Goal: Task Accomplishment & Management: Use online tool/utility

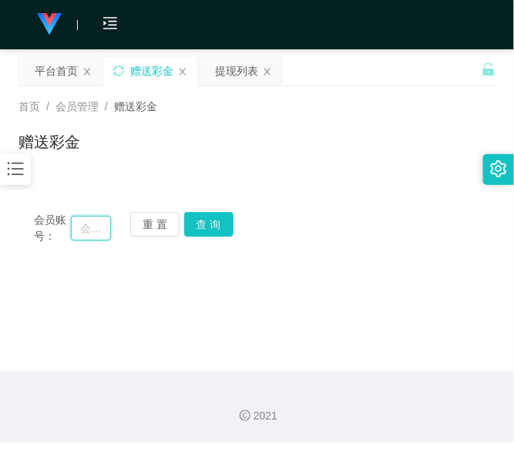
click at [86, 224] on input "text" at bounding box center [91, 228] width 40 height 25
paste input "0174935301"
type input "0174935301"
click at [198, 222] on button "查 询" at bounding box center [208, 224] width 49 height 25
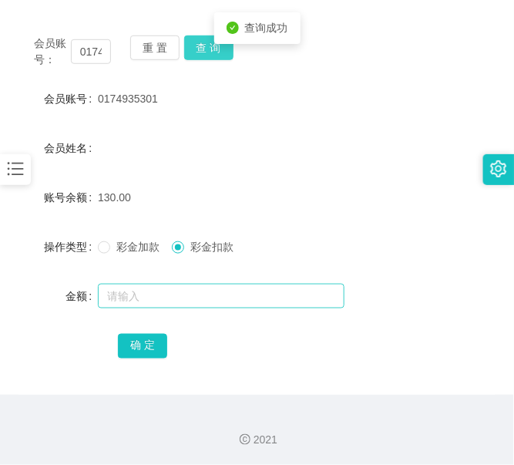
scroll to position [177, 0]
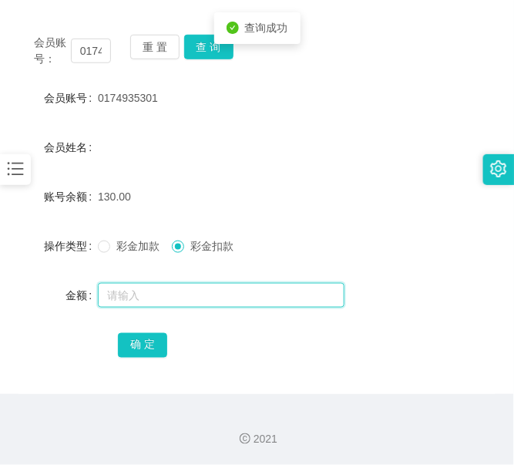
click at [177, 291] on input "text" at bounding box center [221, 295] width 247 height 25
type input "130"
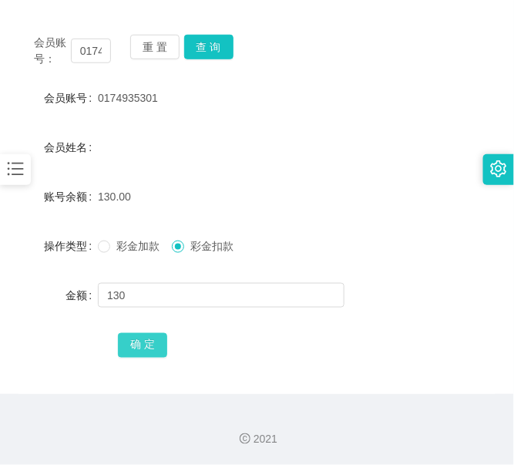
click at [140, 340] on button "确 定" at bounding box center [142, 345] width 49 height 25
click at [155, 56] on button "重 置" at bounding box center [154, 47] width 49 height 25
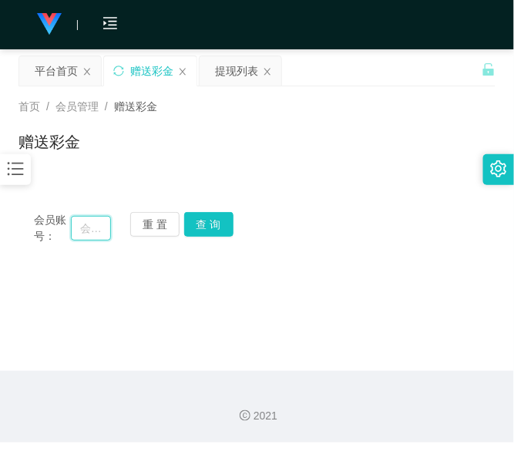
click at [101, 238] on input "text" at bounding box center [91, 228] width 40 height 25
paste input "0187676707"
type input "0187676707"
click at [201, 220] on button "查 询" at bounding box center [208, 224] width 49 height 25
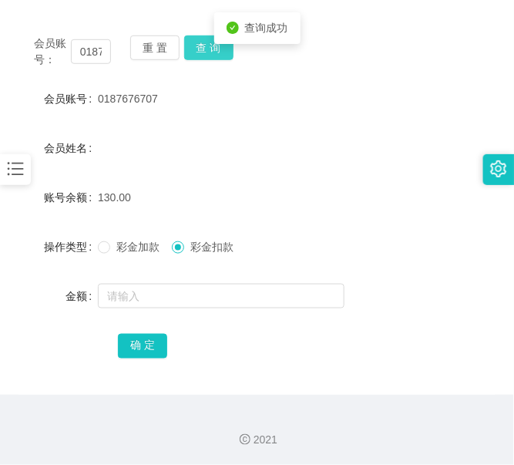
scroll to position [177, 0]
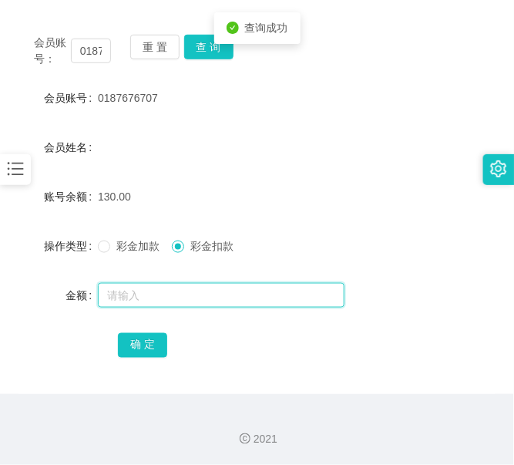
click at [155, 290] on input "text" at bounding box center [221, 295] width 247 height 25
type input "130"
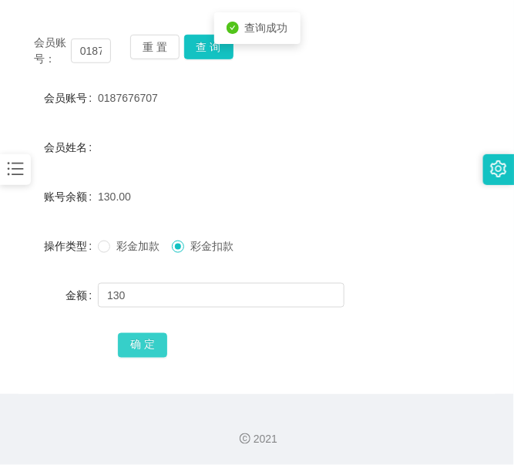
click at [144, 342] on button "确 定" at bounding box center [142, 345] width 49 height 25
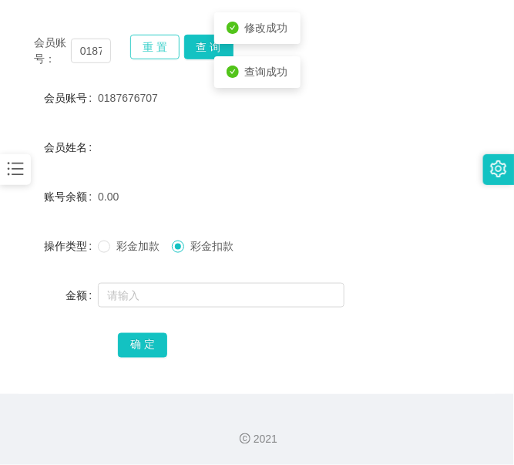
click at [157, 54] on button "重 置" at bounding box center [154, 47] width 49 height 25
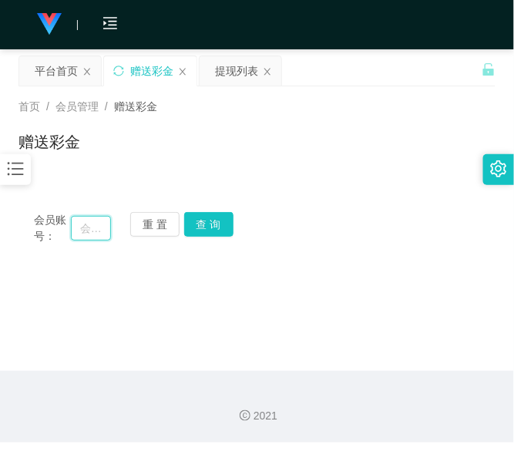
click at [110, 229] on input "text" at bounding box center [91, 228] width 40 height 25
paste input "laifong"
type input "laifong"
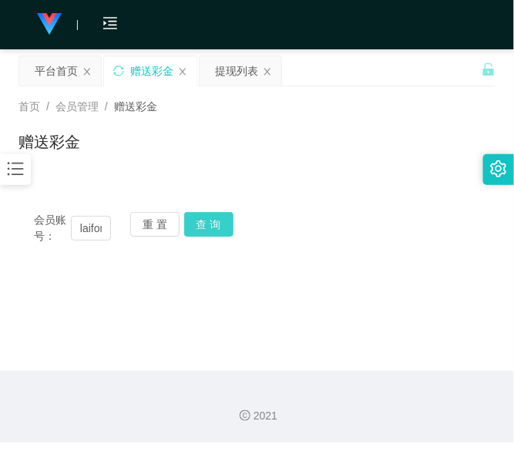
click at [195, 227] on button "查 询" at bounding box center [208, 224] width 49 height 25
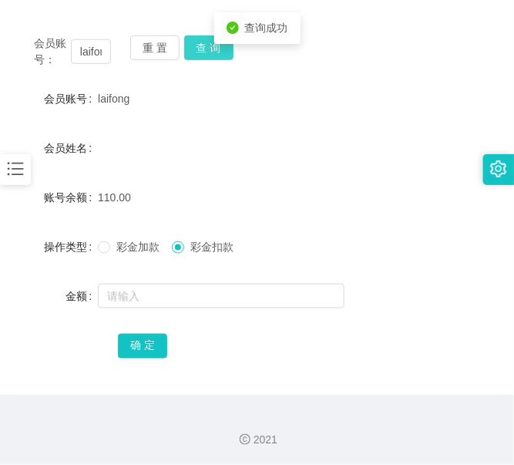
scroll to position [177, 0]
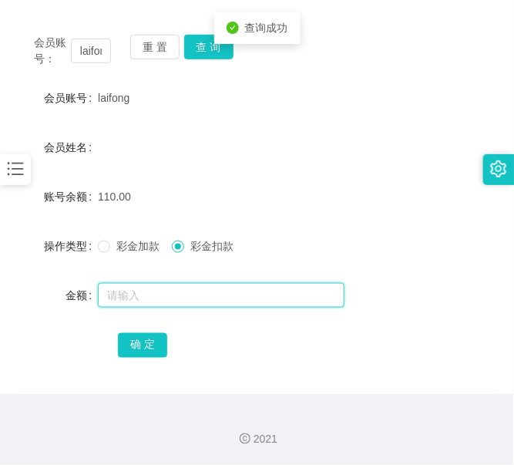
click at [166, 283] on input "text" at bounding box center [221, 295] width 247 height 25
type input "110"
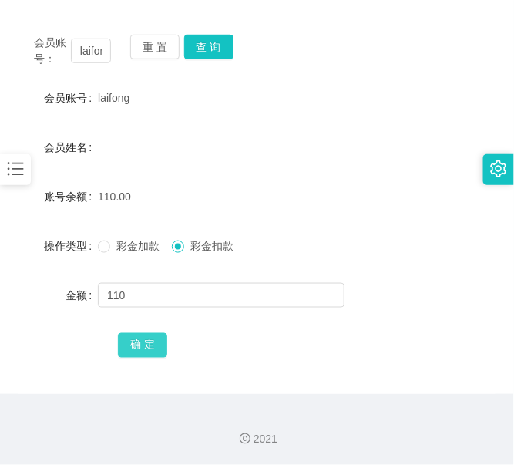
click at [149, 341] on button "确 定" at bounding box center [142, 345] width 49 height 25
click at [148, 54] on button "重 置" at bounding box center [154, 47] width 49 height 25
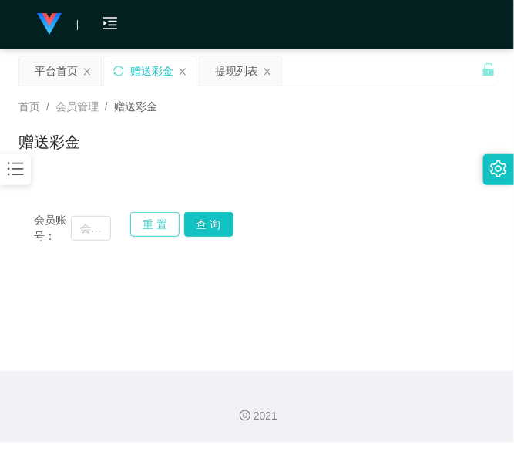
scroll to position [0, 0]
click at [85, 224] on input "text" at bounding box center [91, 228] width 40 height 25
paste input "carson89"
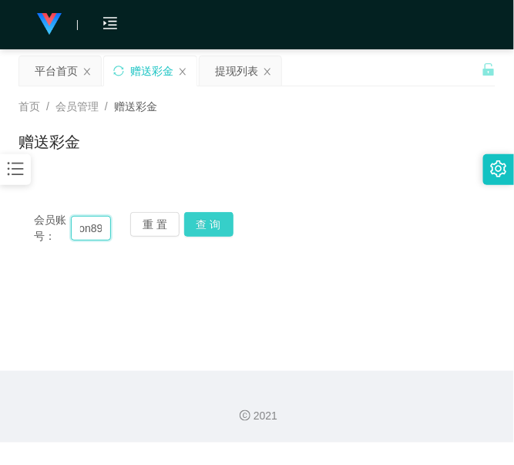
type input "carson89"
click at [220, 231] on button "查 询" at bounding box center [208, 224] width 49 height 25
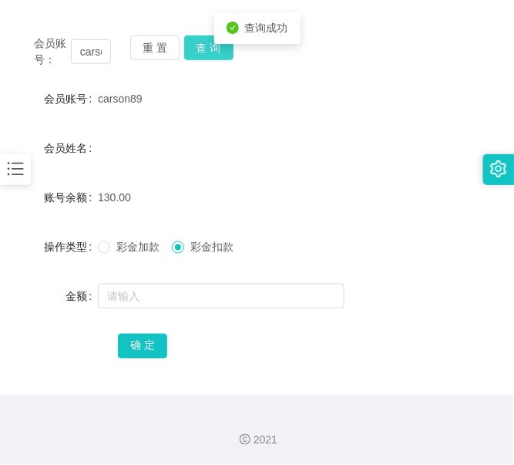
scroll to position [177, 0]
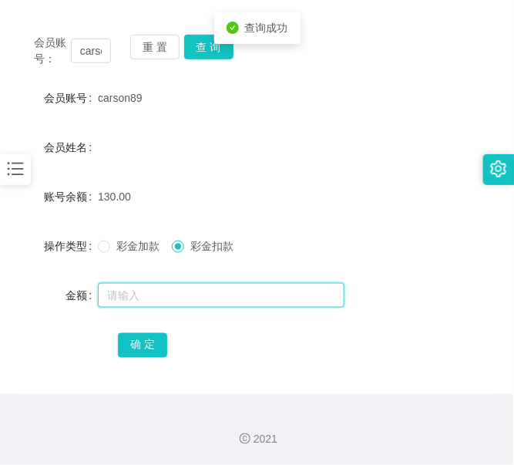
click at [203, 295] on input "text" at bounding box center [221, 295] width 247 height 25
type input "130"
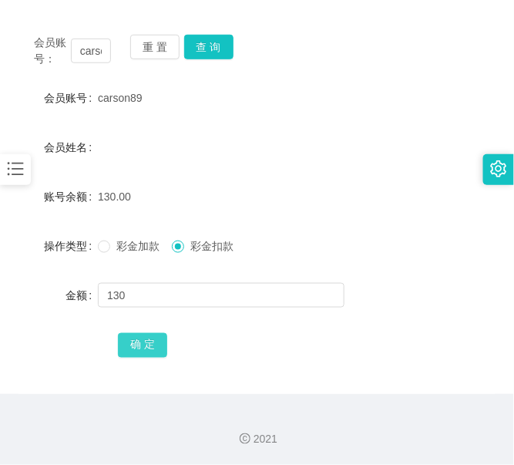
click at [139, 349] on button "确 定" at bounding box center [142, 345] width 49 height 25
click at [139, 47] on button "重 置" at bounding box center [154, 47] width 49 height 25
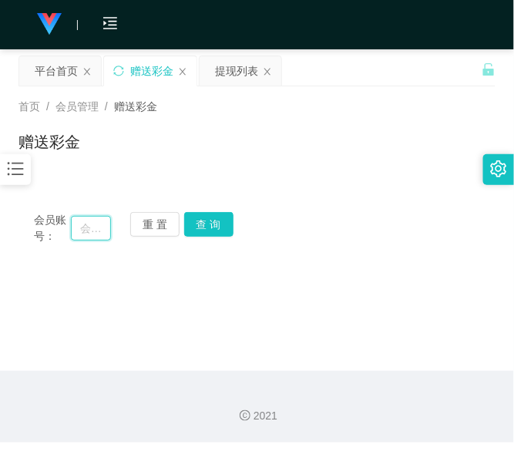
click at [102, 239] on input "text" at bounding box center [91, 228] width 40 height 25
paste input "Leonleong"
type input "Leonleong"
click at [204, 231] on button "查 询" at bounding box center [208, 224] width 49 height 25
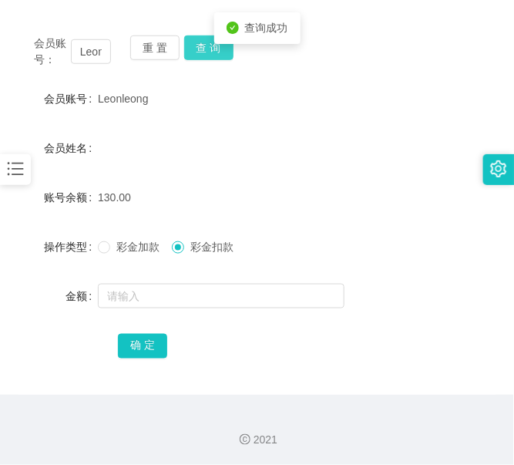
scroll to position [177, 0]
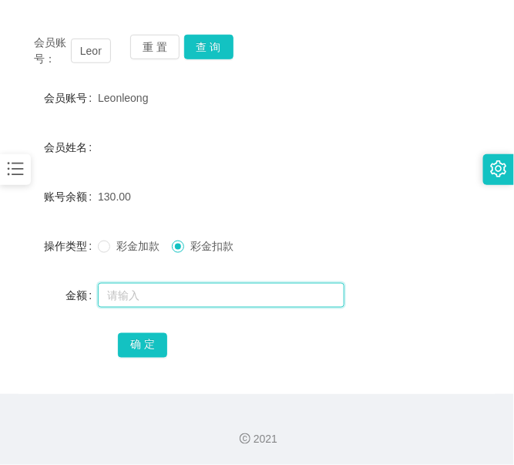
click at [143, 283] on input "text" at bounding box center [221, 295] width 247 height 25
type input "130"
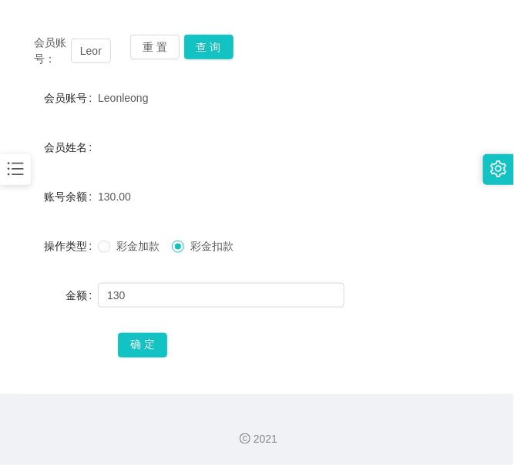
click at [140, 359] on div "确 定" at bounding box center [257, 344] width 278 height 31
click at [140, 345] on button "确 定" at bounding box center [142, 345] width 49 height 25
click at [159, 62] on div "重 置 查 询" at bounding box center [168, 51] width 77 height 32
click at [159, 48] on button "重 置" at bounding box center [154, 47] width 49 height 25
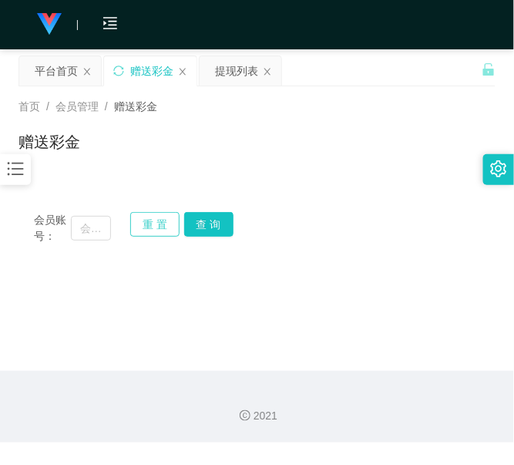
scroll to position [0, 0]
click at [98, 237] on input "text" at bounding box center [91, 228] width 40 height 25
paste input "Sam618"
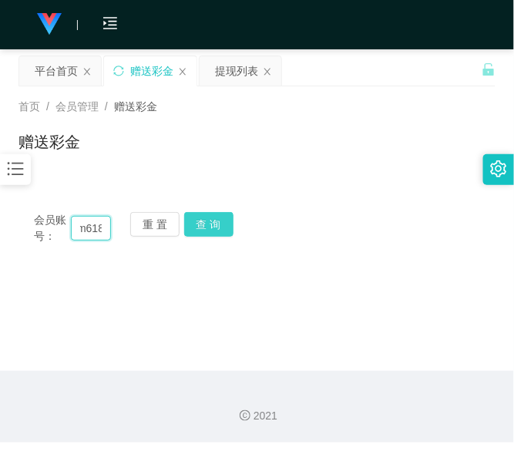
type input "Sam618"
click at [211, 228] on button "查 询" at bounding box center [208, 224] width 49 height 25
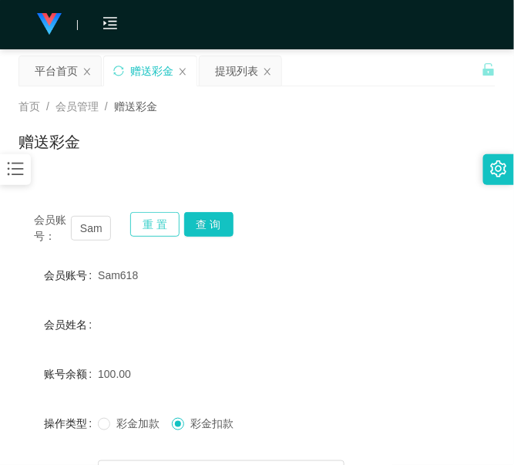
click at [140, 230] on button "重 置" at bounding box center [154, 224] width 49 height 25
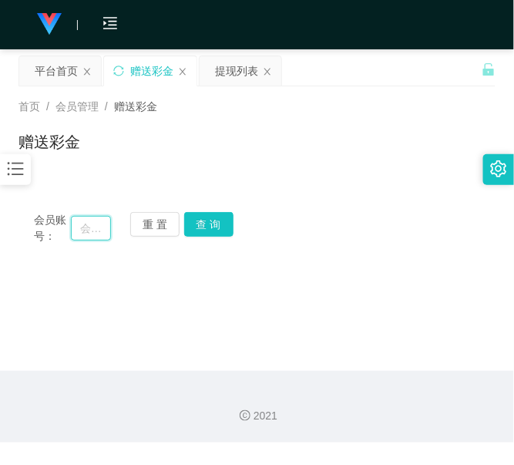
click at [101, 221] on input "text" at bounding box center [91, 228] width 40 height 25
paste input "收款人全名【AS PER IC】：[PERSON_NAME] 年龄：63 性别：男 TNG名字： AU YONG YOKE KHUAN TNG账户：[PHON…"
click at [212, 222] on button "查 询" at bounding box center [208, 224] width 49 height 25
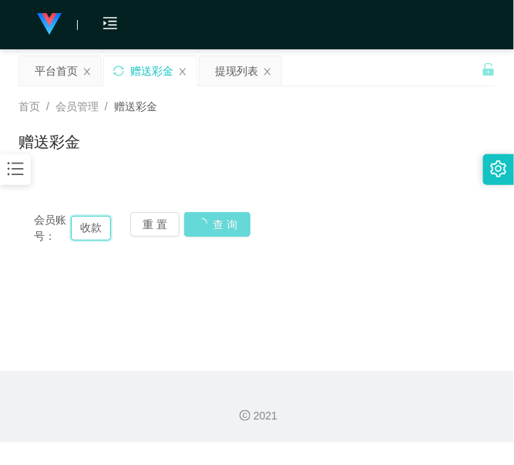
click at [93, 230] on input "收款人全名【AS PER IC】：[PERSON_NAME] 年龄：63 性别：男 TNG名字： AU YONG YOKE KHUAN TNG账户：[PHON…" at bounding box center [91, 228] width 40 height 25
type input "款人全名【AS PER IC】：[PERSON_NAME] 年龄：63 性别：男 TNG名字： AU YONG YOKE KHUAN TNG账户：[PHONE…"
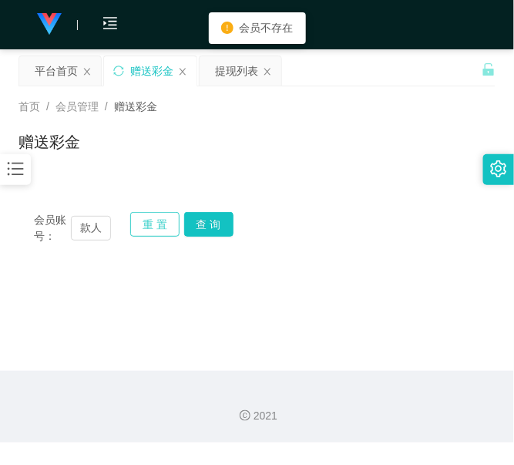
click at [136, 227] on button "重 置" at bounding box center [154, 224] width 49 height 25
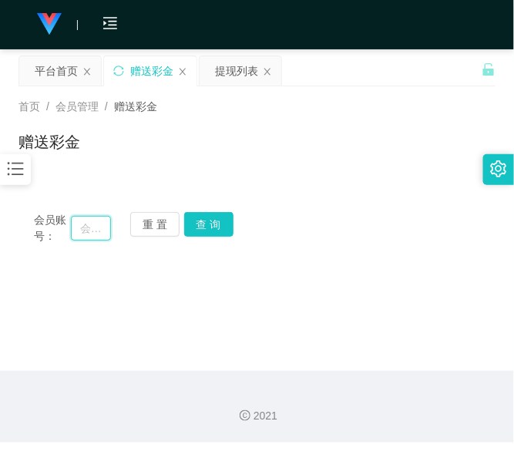
click at [102, 231] on input "text" at bounding box center [91, 228] width 40 height 25
paste input "551355"
type input "551355"
click at [216, 226] on button "查 询" at bounding box center [208, 224] width 49 height 25
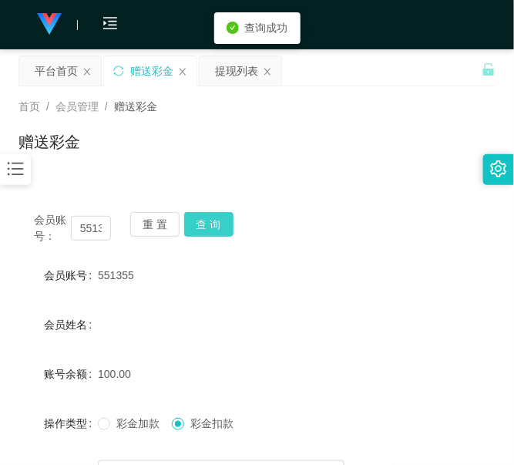
scroll to position [0, 0]
